Goal: Check status: Check status

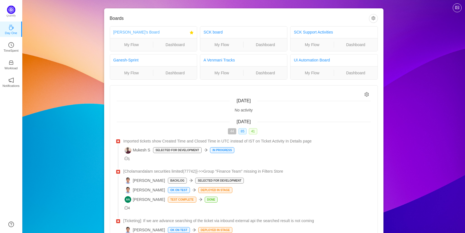
click at [122, 34] on link "[PERSON_NAME]'s Board" at bounding box center [136, 32] width 46 height 4
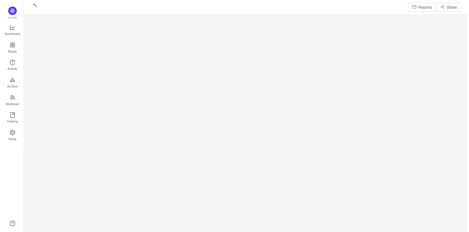
scroll to position [225, 434]
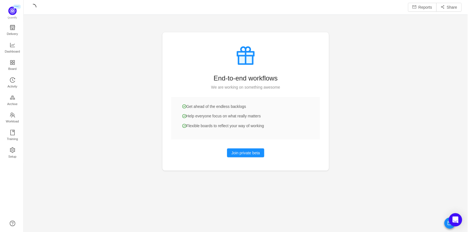
scroll to position [223, 434]
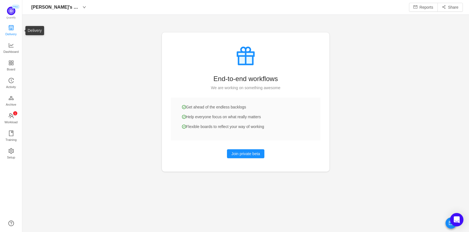
click at [7, 30] on span "Delivery" at bounding box center [10, 33] width 11 height 11
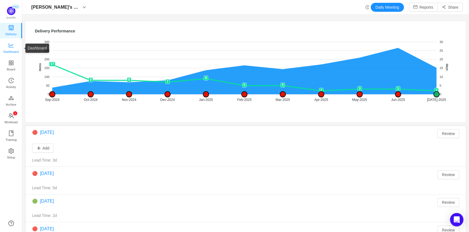
click at [8, 51] on span "Dashboard" at bounding box center [10, 51] width 15 height 11
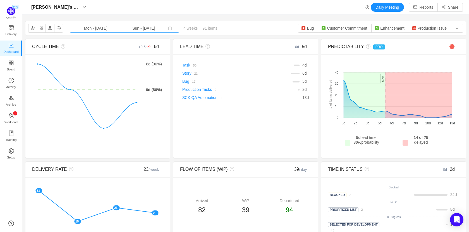
click at [101, 28] on input "Mon - Aug 18, 2025" at bounding box center [95, 28] width 45 height 6
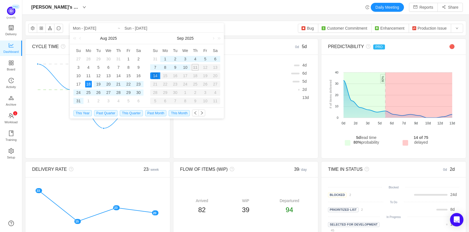
click at [127, 85] on div "22" at bounding box center [128, 84] width 7 height 7
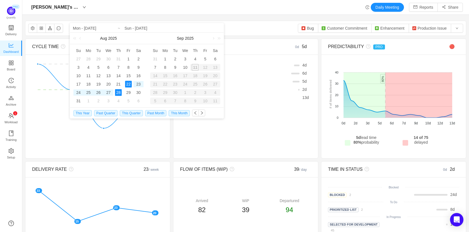
click at [121, 92] on div "28" at bounding box center [118, 92] width 7 height 7
type input "Fri - Aug 22, 2025"
type input "Thu - Aug 28, 2025"
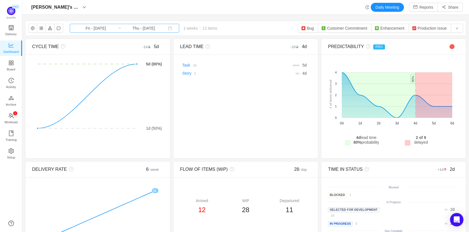
click at [92, 28] on input "Fri - Aug 22, 2025" at bounding box center [95, 28] width 45 height 6
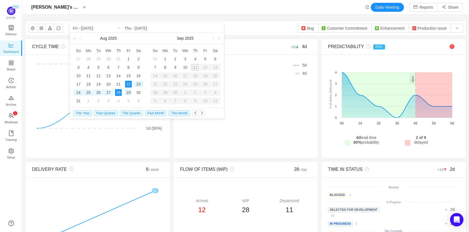
click at [128, 92] on div "29" at bounding box center [128, 92] width 7 height 7
click at [197, 59] on div "4" at bounding box center [195, 59] width 7 height 7
type input "Fri - Aug 29, 2025"
type input "Thu - Sep 04, 2025"
